Goal: Contribute content

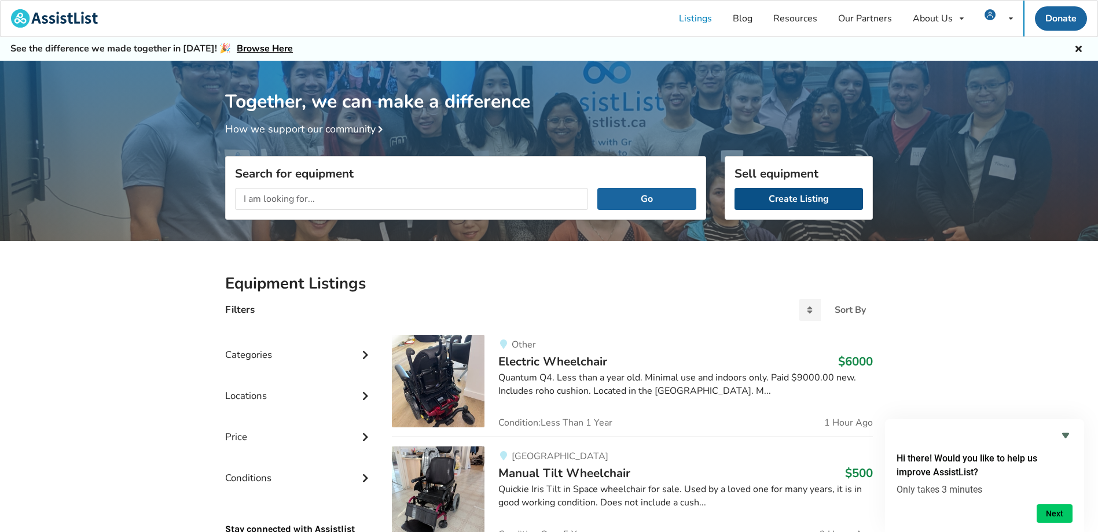
click at [787, 199] on link "Create Listing" at bounding box center [798, 199] width 128 height 22
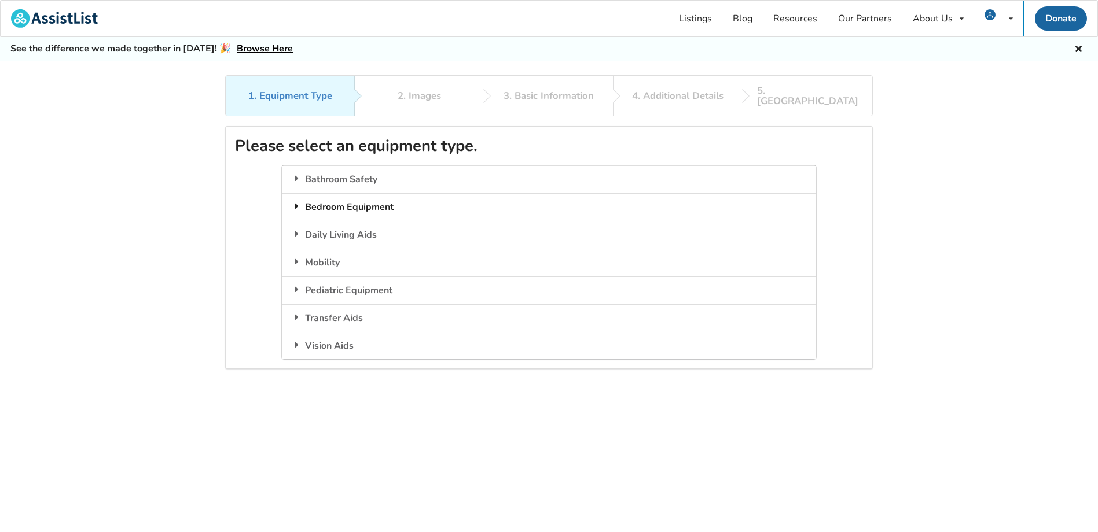
click at [358, 199] on div "Bedroom Equipment" at bounding box center [549, 207] width 534 height 28
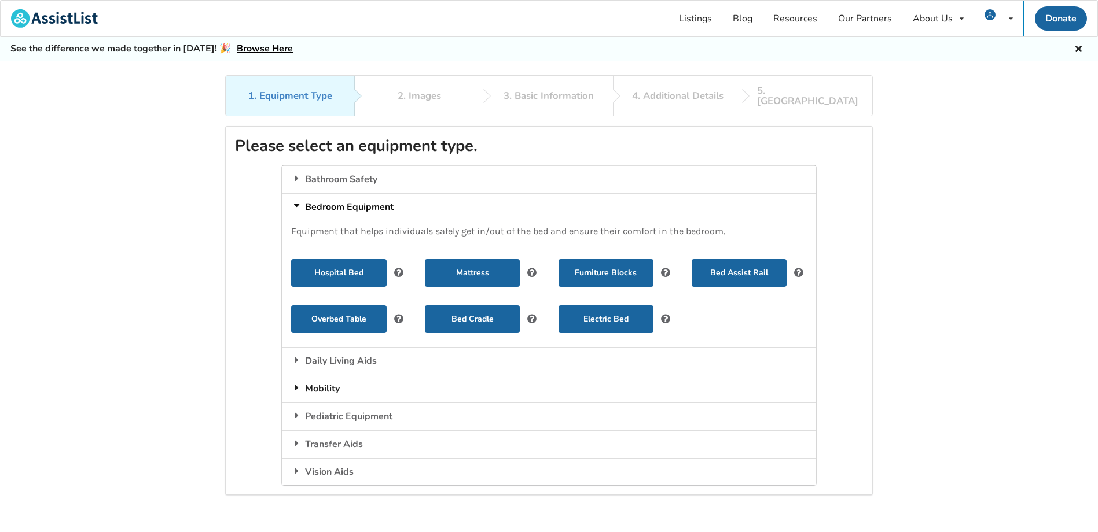
click at [322, 382] on div "Mobility" at bounding box center [549, 389] width 534 height 28
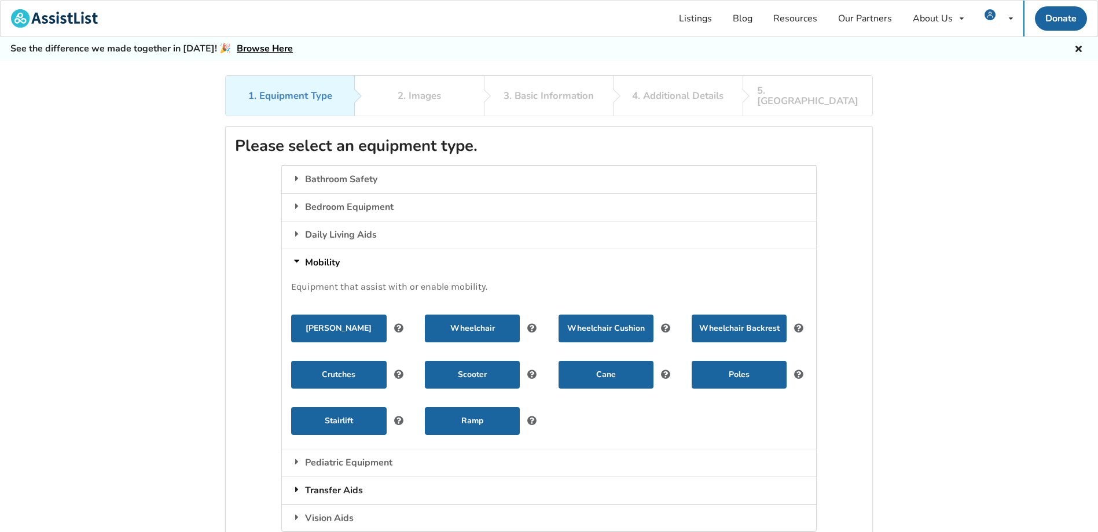
click at [346, 482] on div "Transfer Aids" at bounding box center [549, 491] width 534 height 28
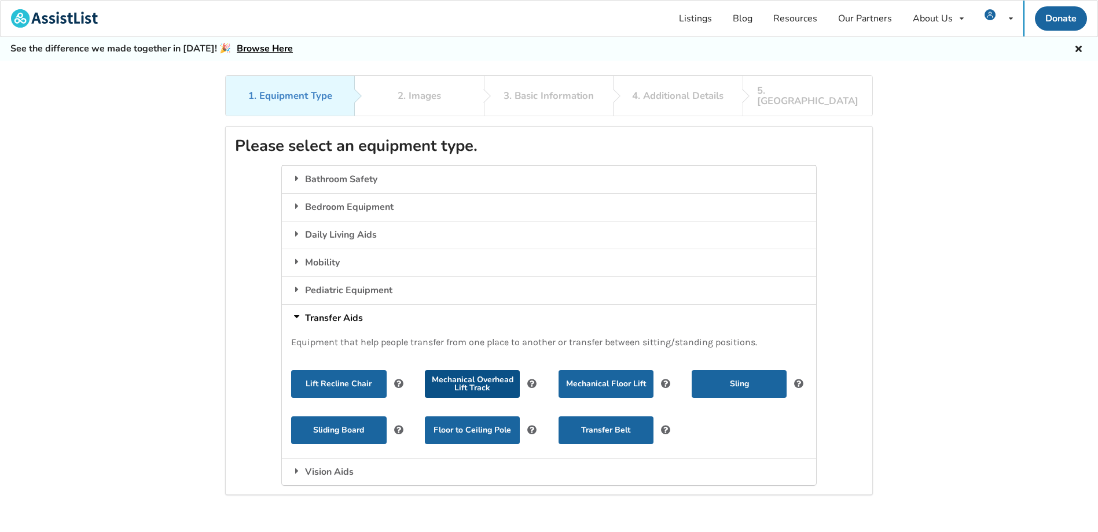
click at [476, 370] on button "Mechanical Overhead Lift Track" at bounding box center [472, 384] width 95 height 28
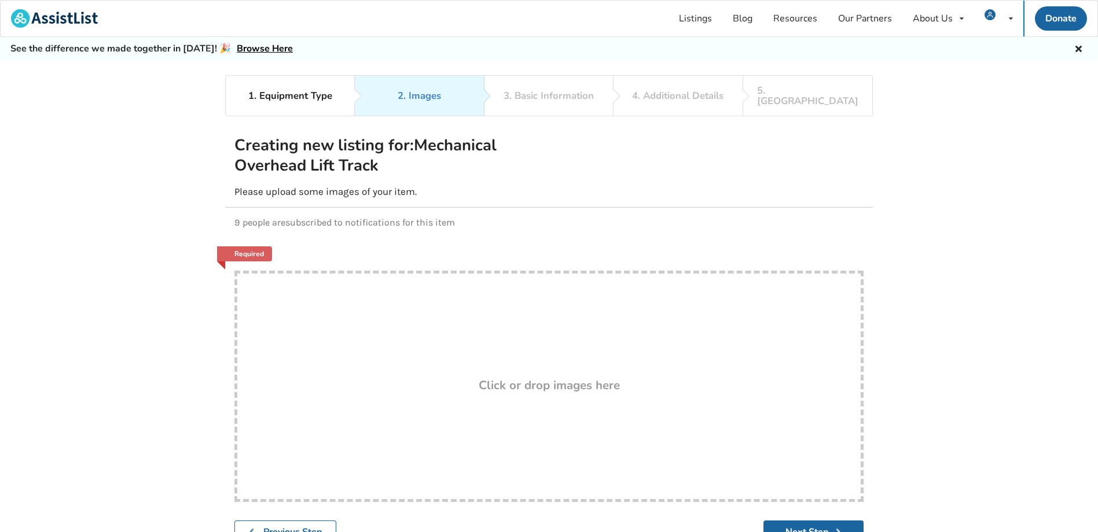
click at [1081, 50] on icon at bounding box center [1078, 47] width 11 height 9
